Goal: Navigation & Orientation: Go to known website

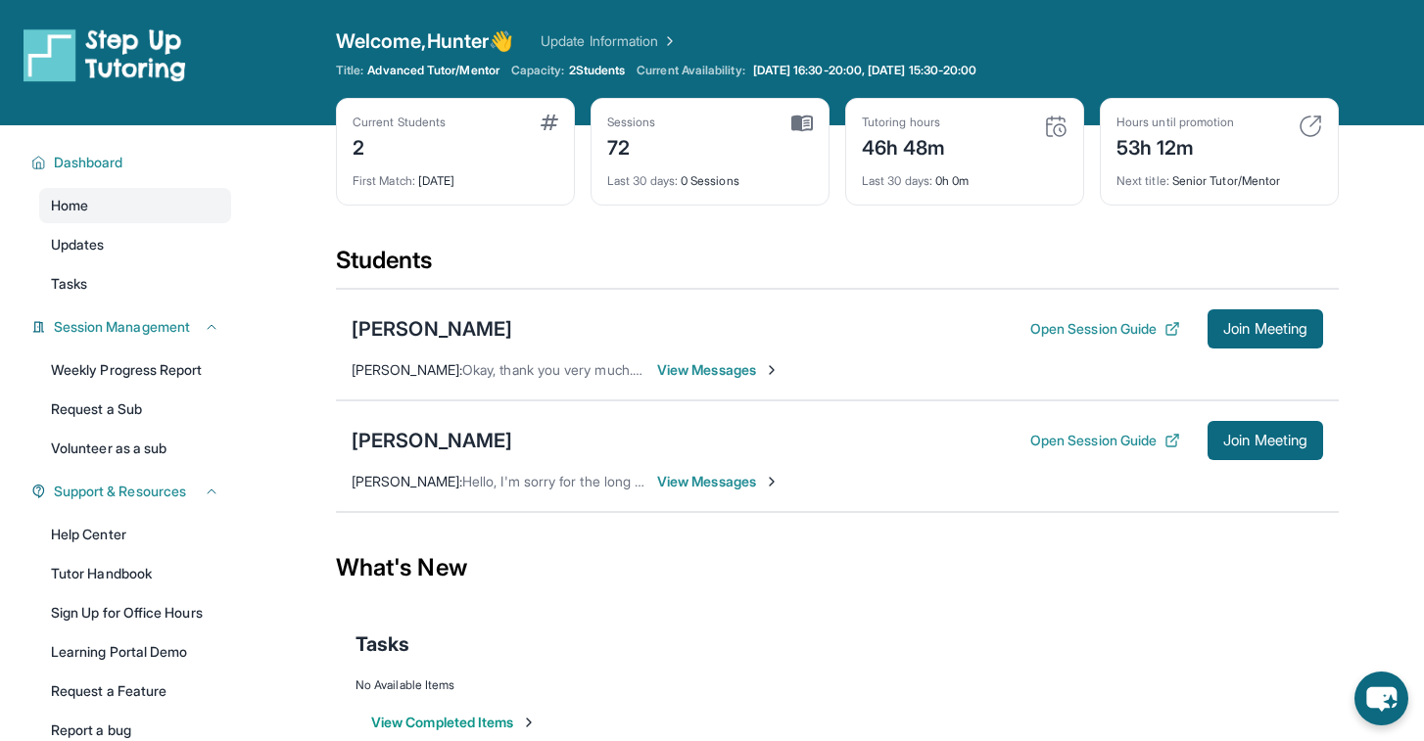
click at [378, 147] on div "2" at bounding box center [399, 145] width 93 height 31
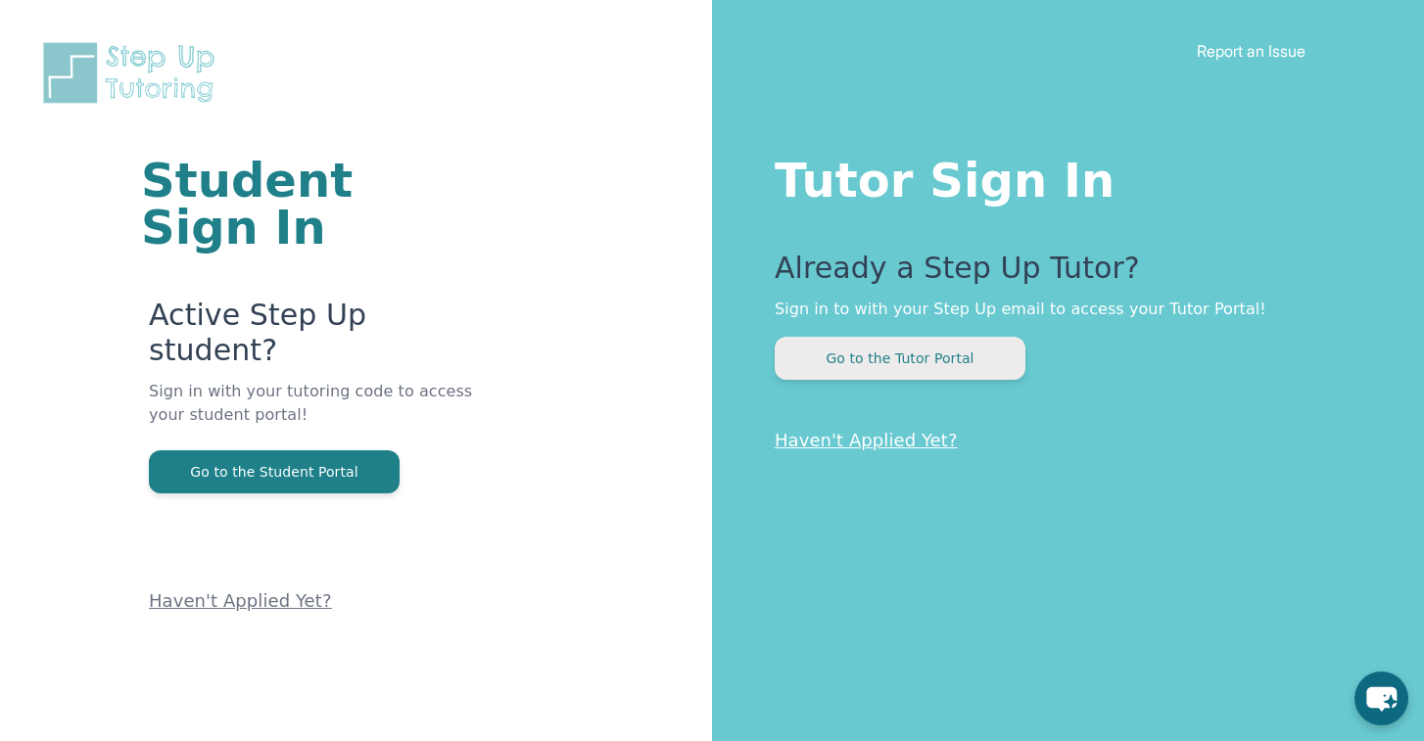
click at [914, 346] on button "Go to the Tutor Portal" at bounding box center [900, 358] width 251 height 43
